Goal: Navigation & Orientation: Find specific page/section

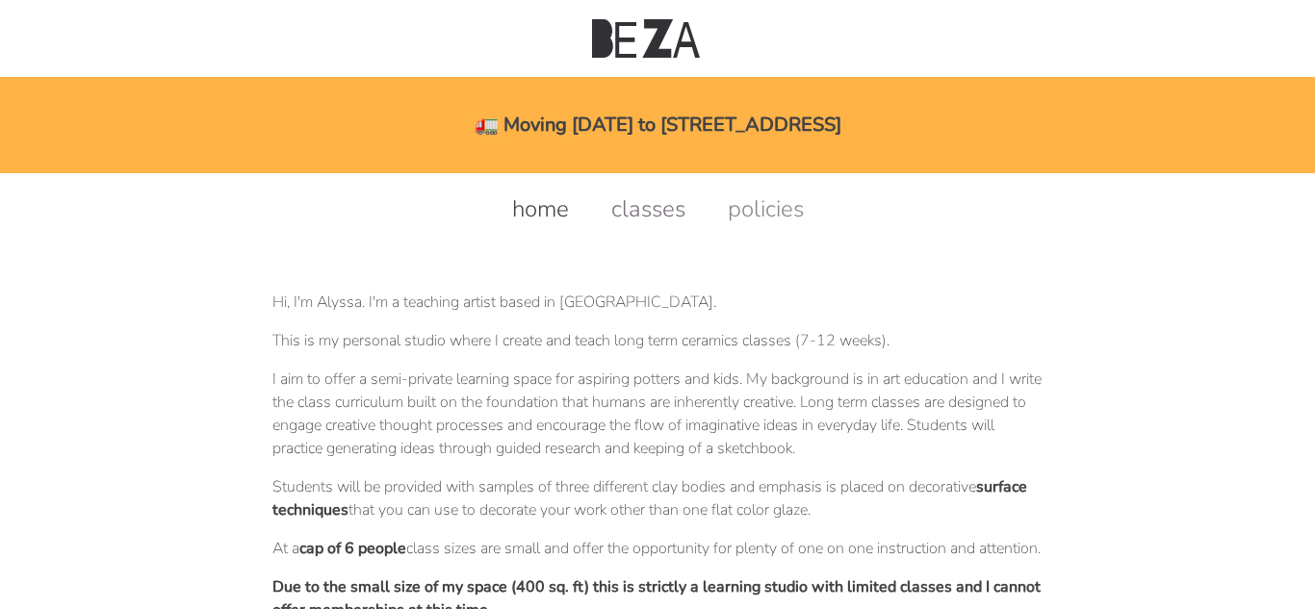
click at [651, 214] on link "classes" at bounding box center [648, 208] width 113 height 31
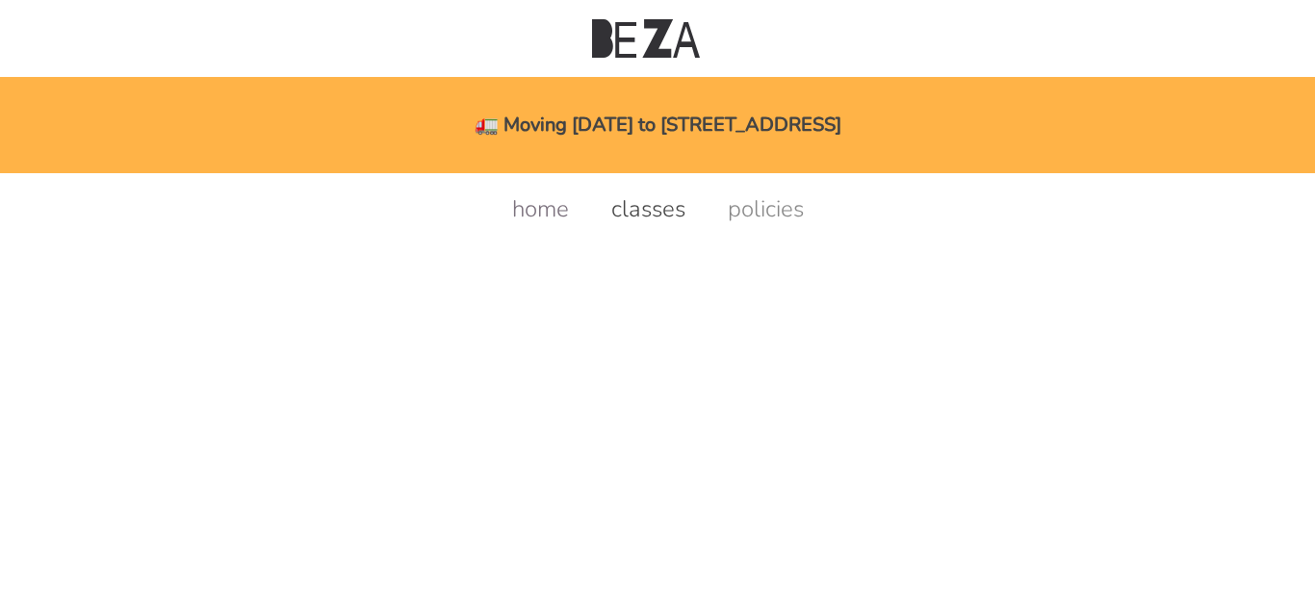
click at [552, 203] on link "home" at bounding box center [540, 208] width 95 height 31
